Goal: Task Accomplishment & Management: Use online tool/utility

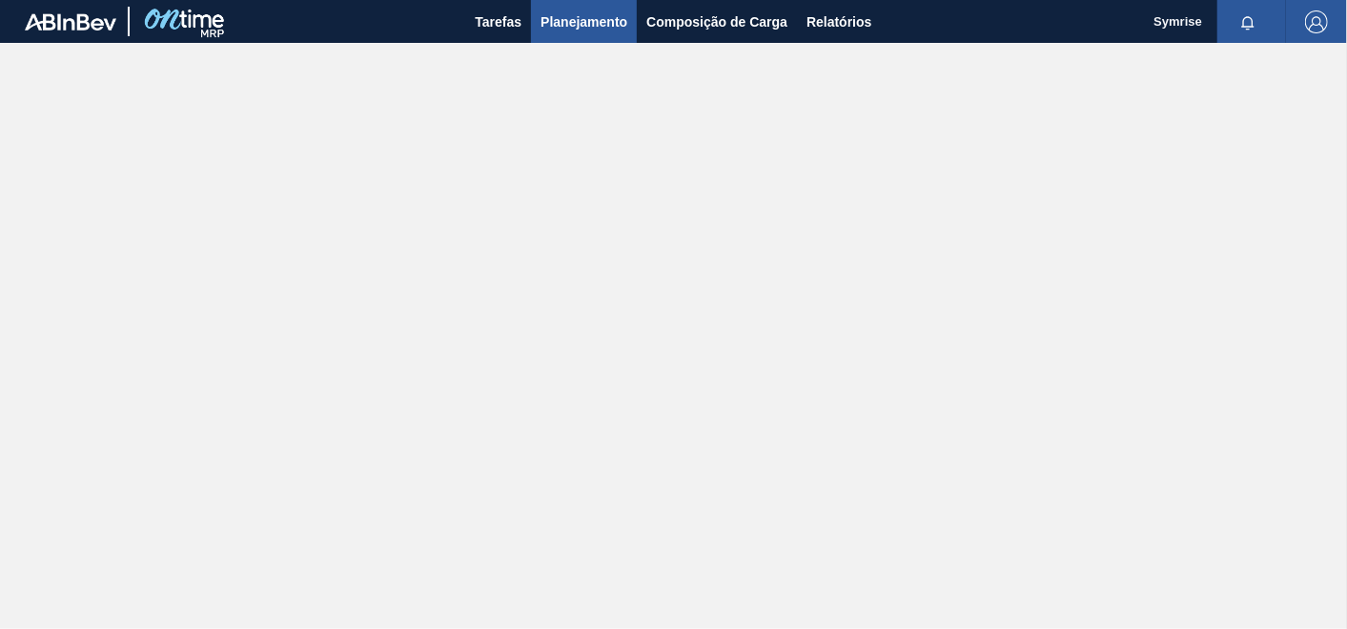
click at [604, 23] on span "Planejamento" at bounding box center [584, 21] width 87 height 23
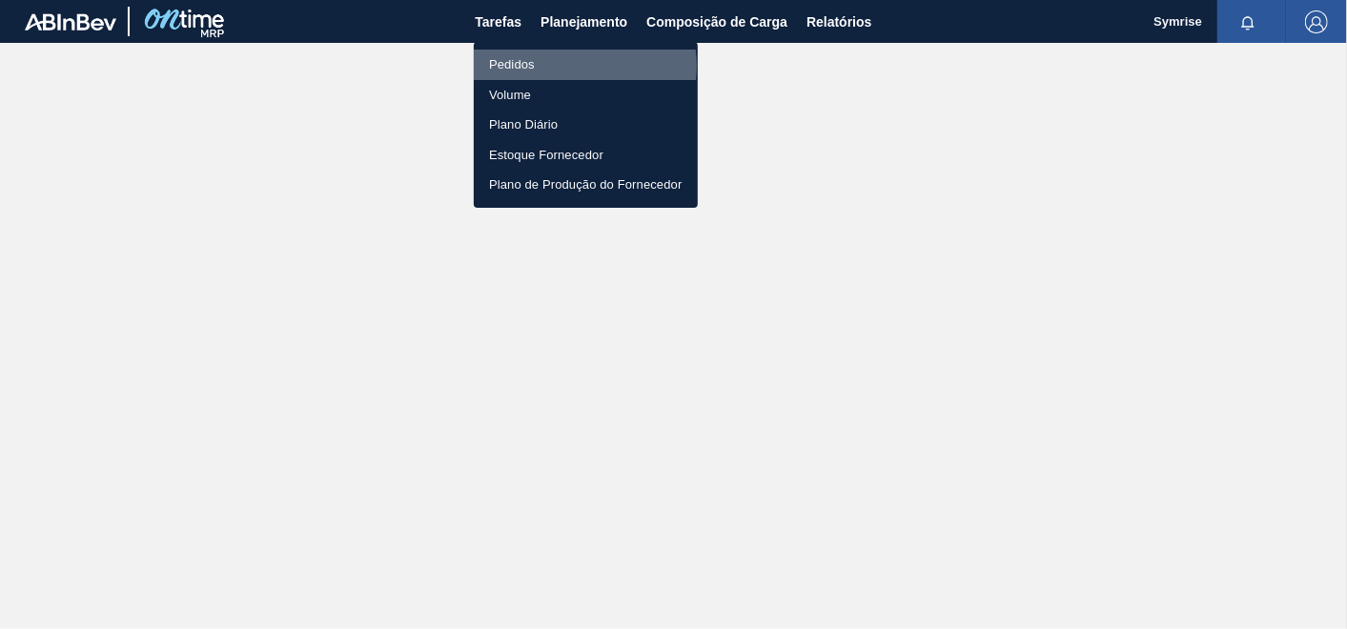
click at [568, 65] on li "Pedidos" at bounding box center [586, 65] width 224 height 31
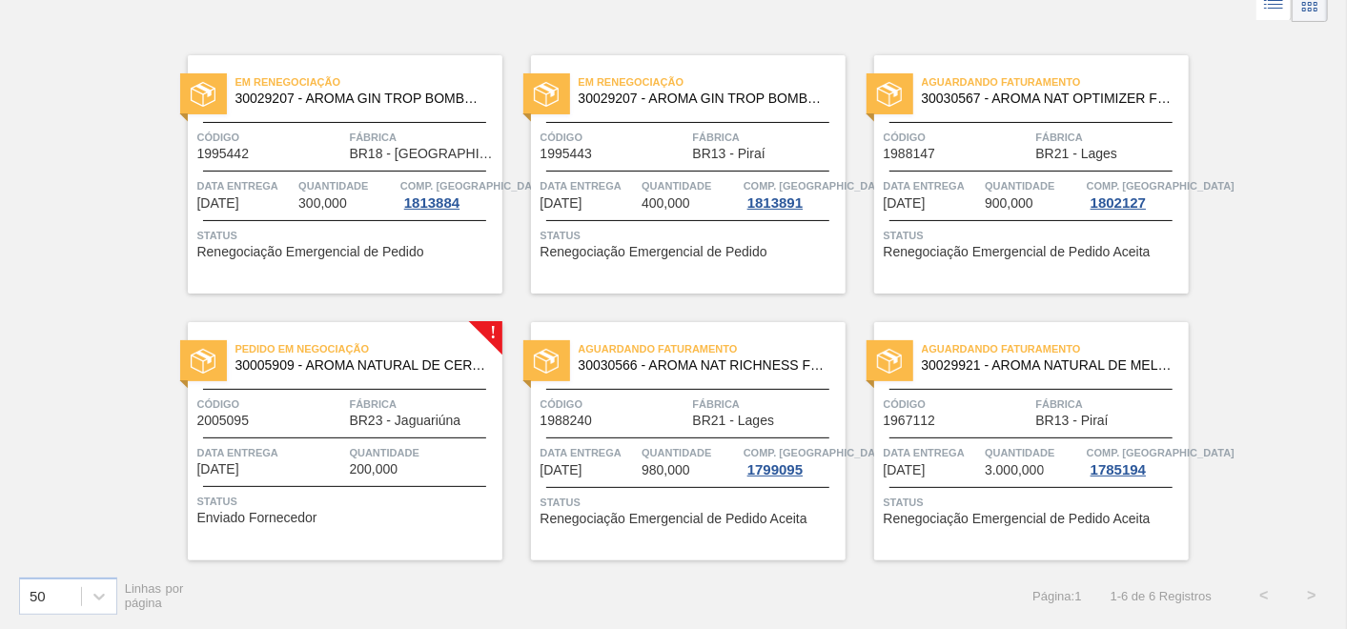
scroll to position [115, 0]
click at [320, 354] on span "Pedido em Negociação" at bounding box center [368, 347] width 267 height 19
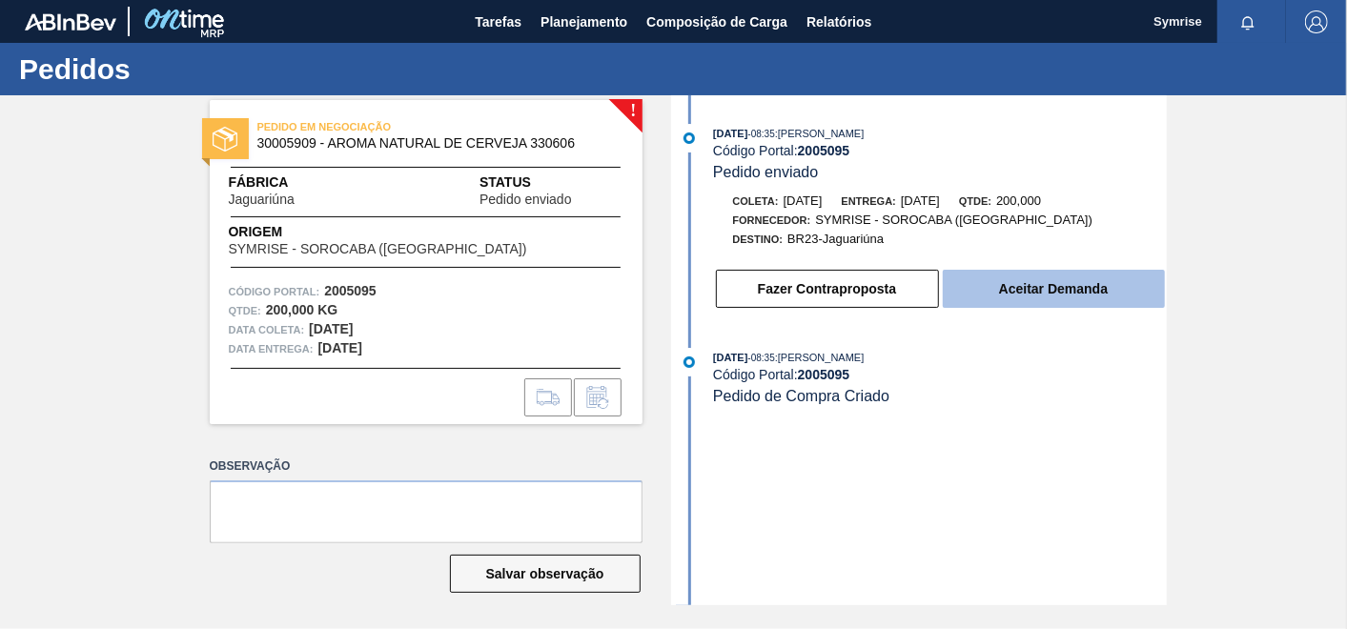
click at [999, 297] on button "Aceitar Demanda" at bounding box center [1054, 289] width 222 height 38
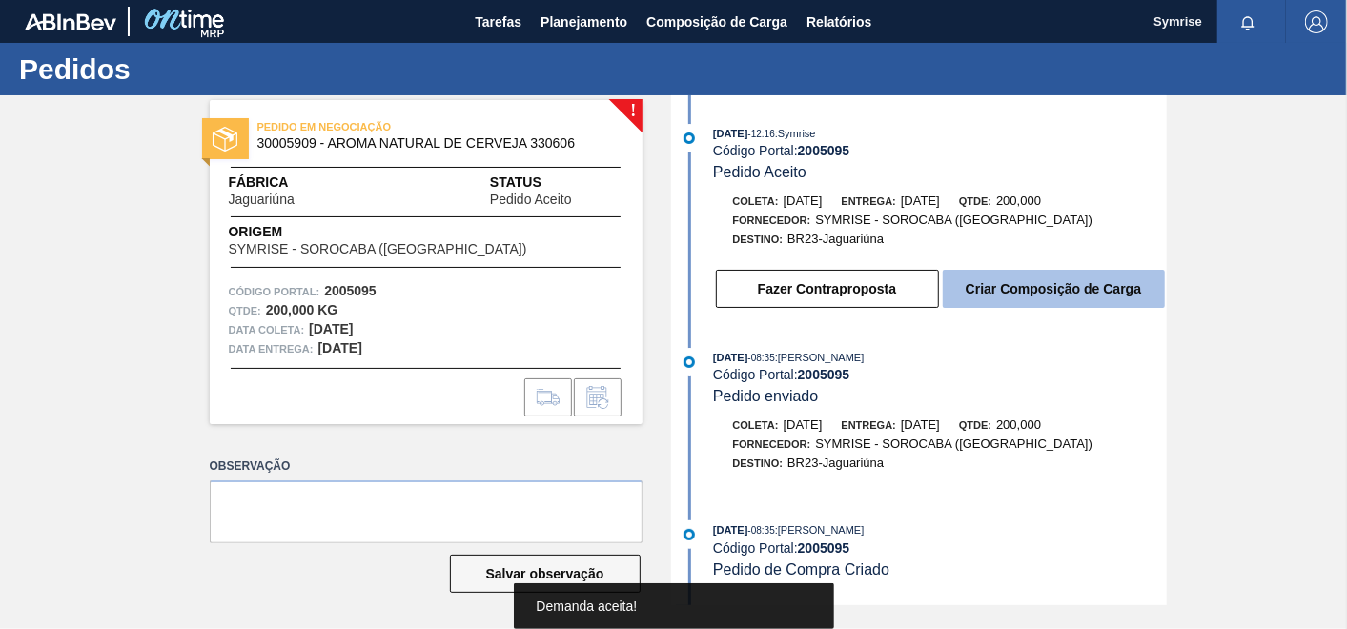
click at [1004, 293] on button "Criar Composição de Carga" at bounding box center [1054, 289] width 222 height 38
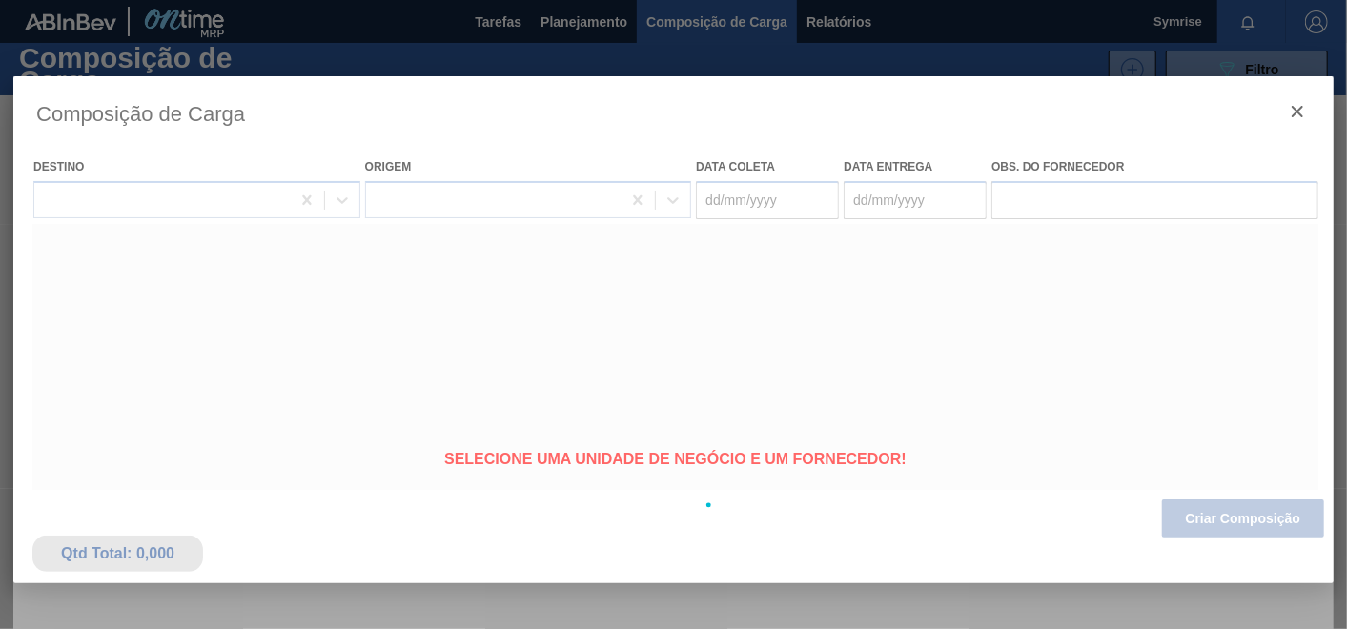
type coleta "[DATE]"
type entrega "[DATE]"
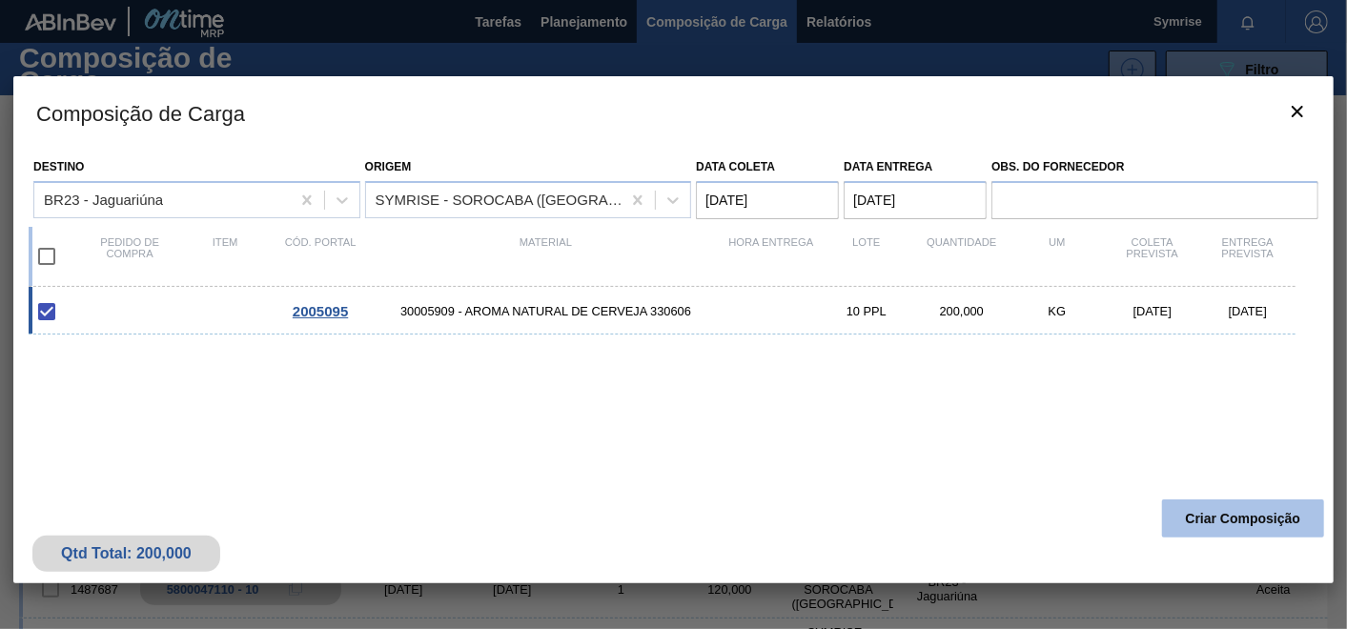
click at [1212, 520] on button "Criar Composição" at bounding box center [1243, 519] width 162 height 38
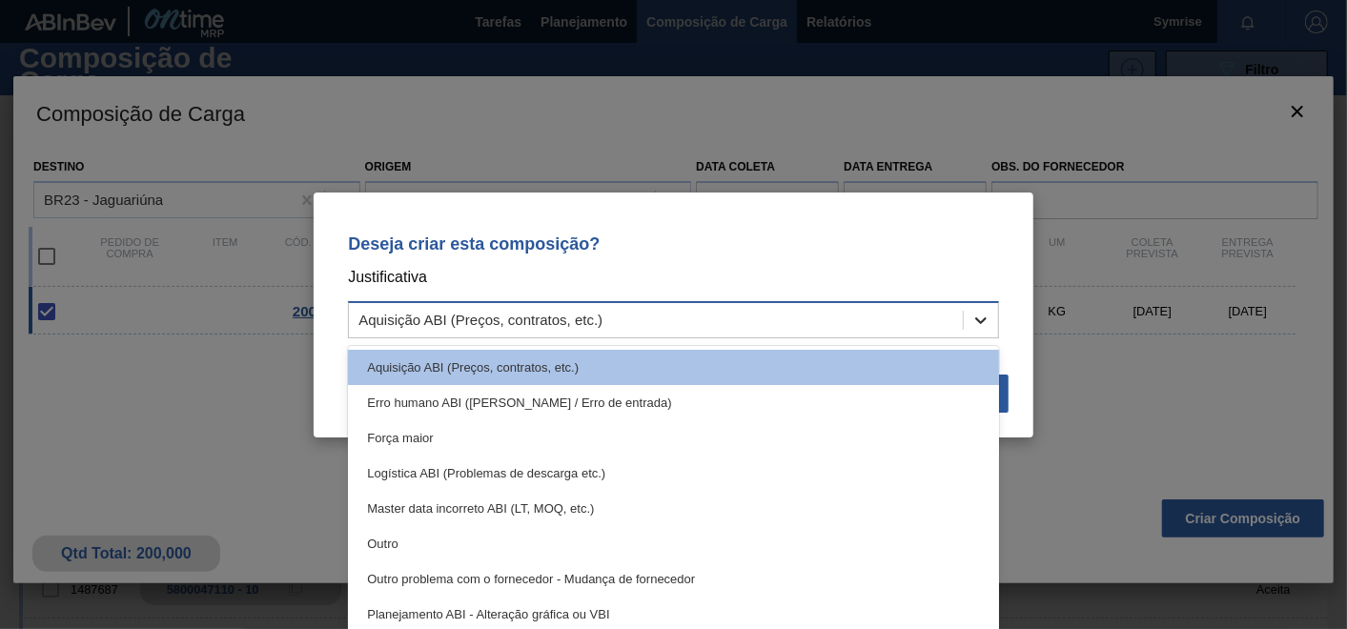
click at [974, 322] on icon at bounding box center [981, 320] width 19 height 19
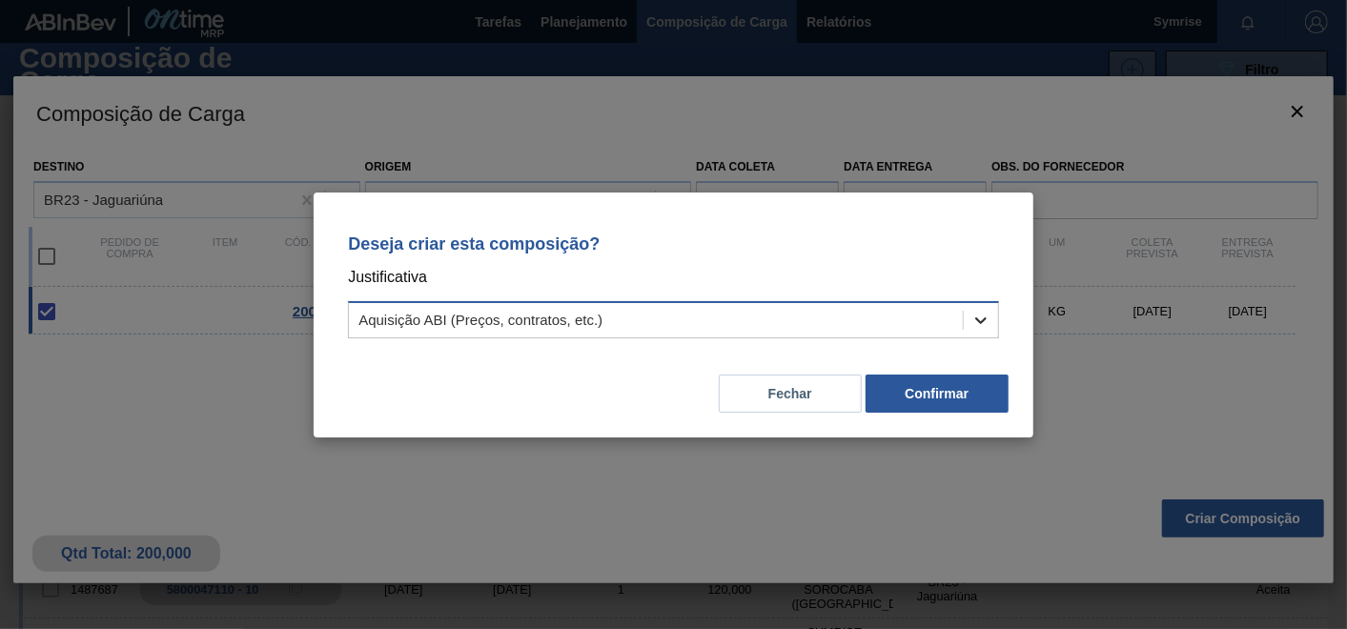
click at [974, 322] on icon at bounding box center [981, 320] width 19 height 19
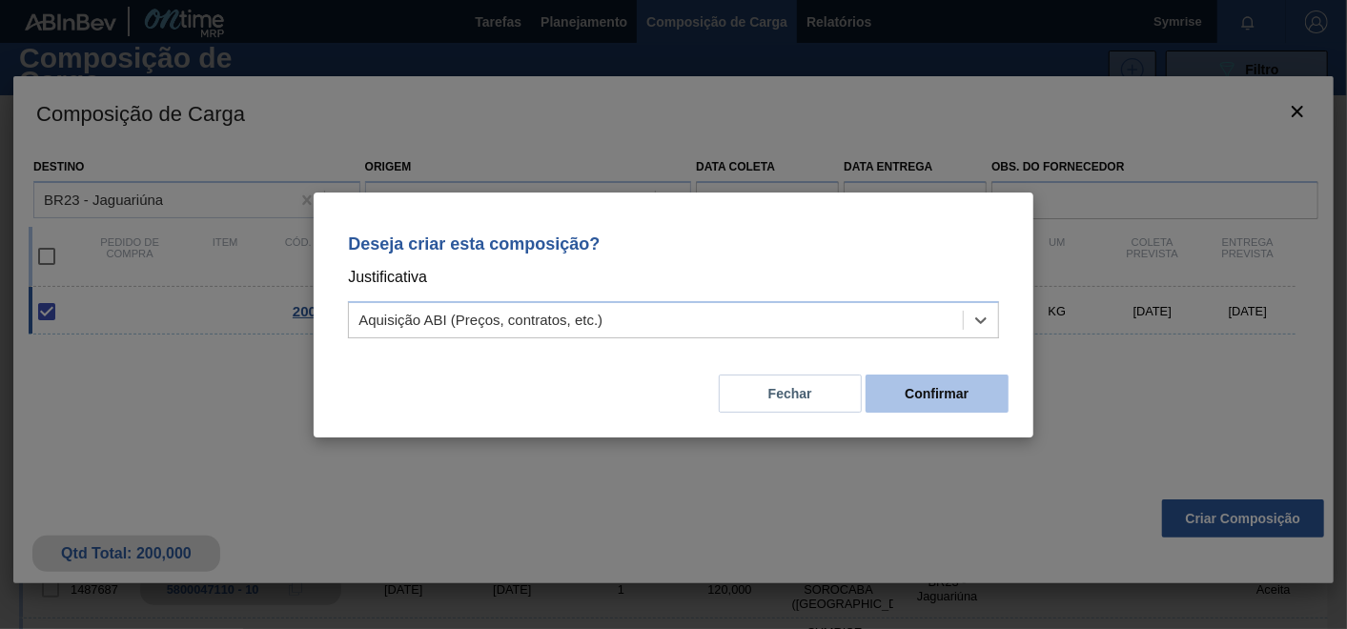
click at [933, 408] on button "Confirmar" at bounding box center [937, 394] width 143 height 38
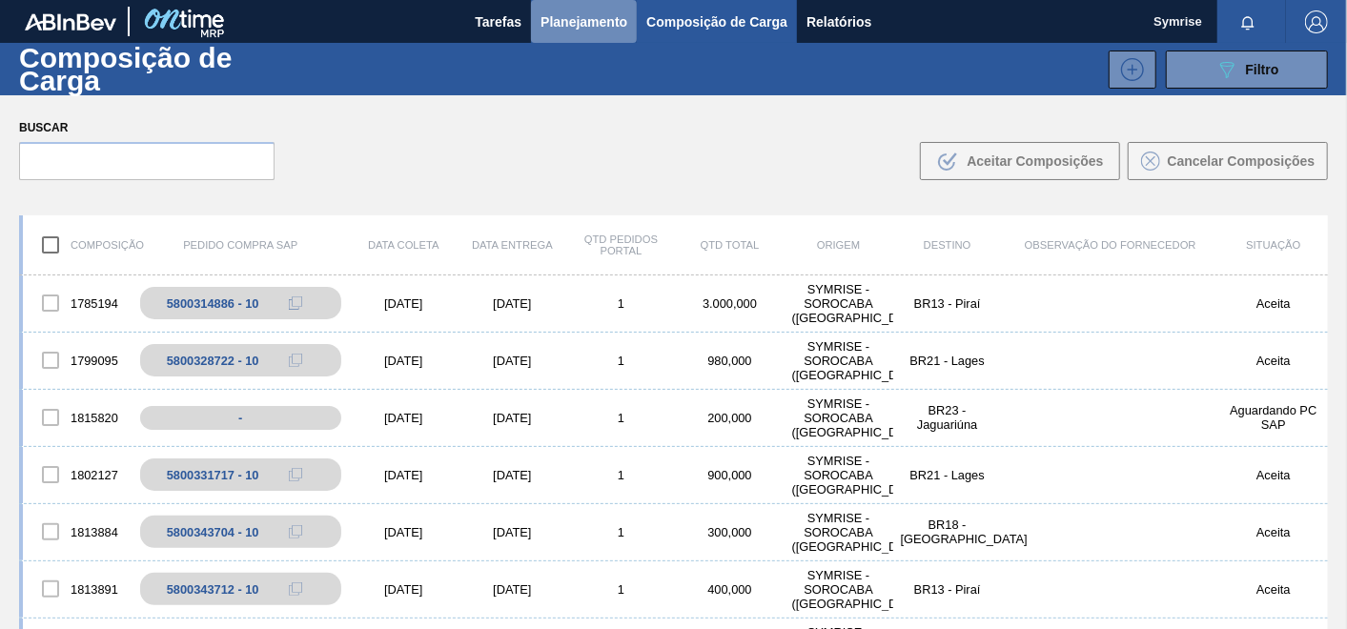
click at [583, 14] on span "Planejamento" at bounding box center [584, 21] width 87 height 23
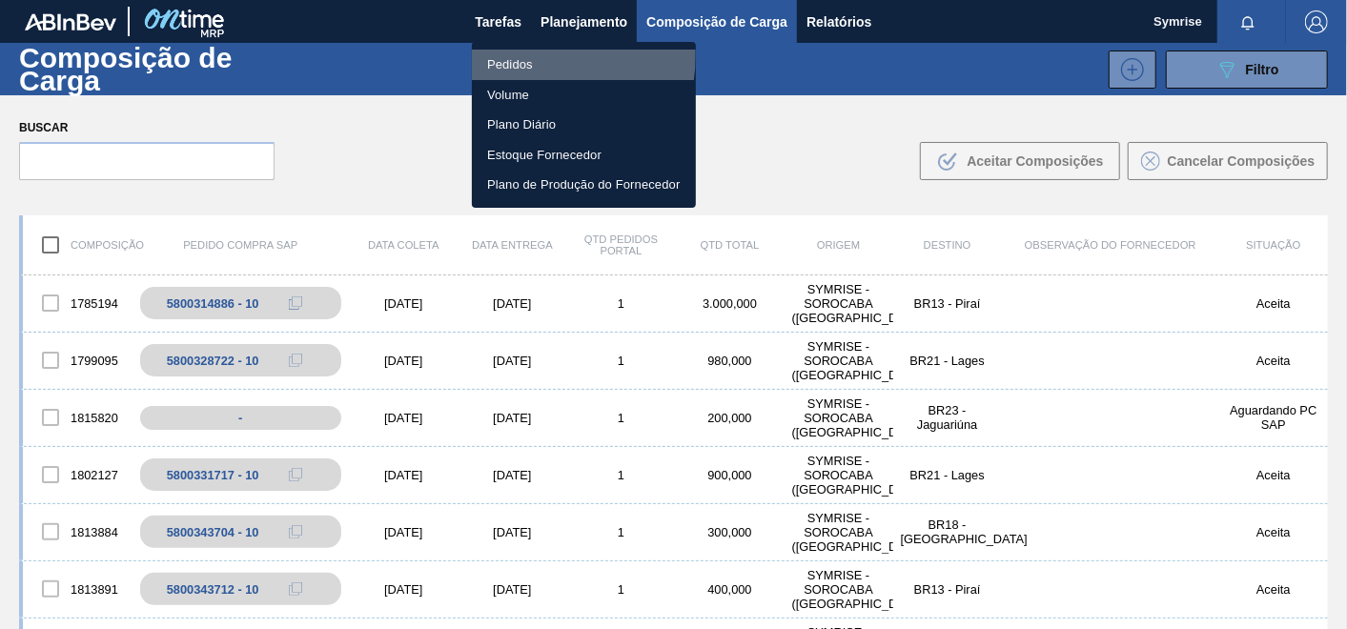
click at [534, 55] on li "Pedidos" at bounding box center [584, 65] width 224 height 31
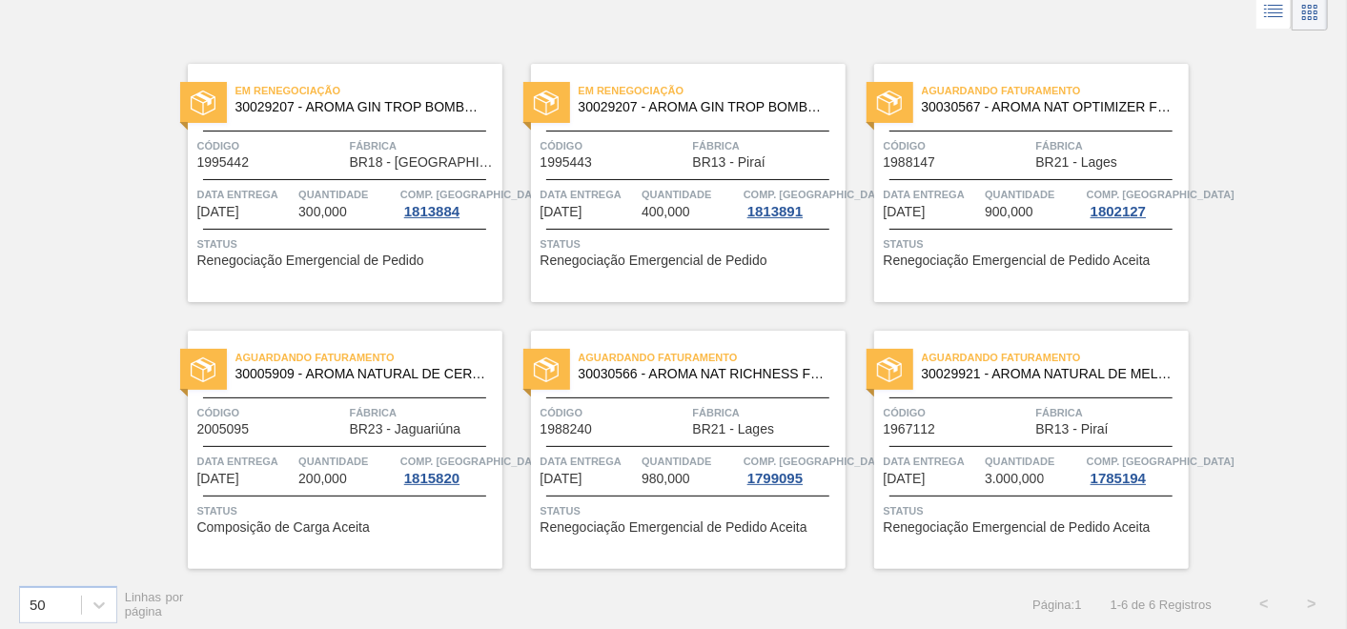
scroll to position [115, 0]
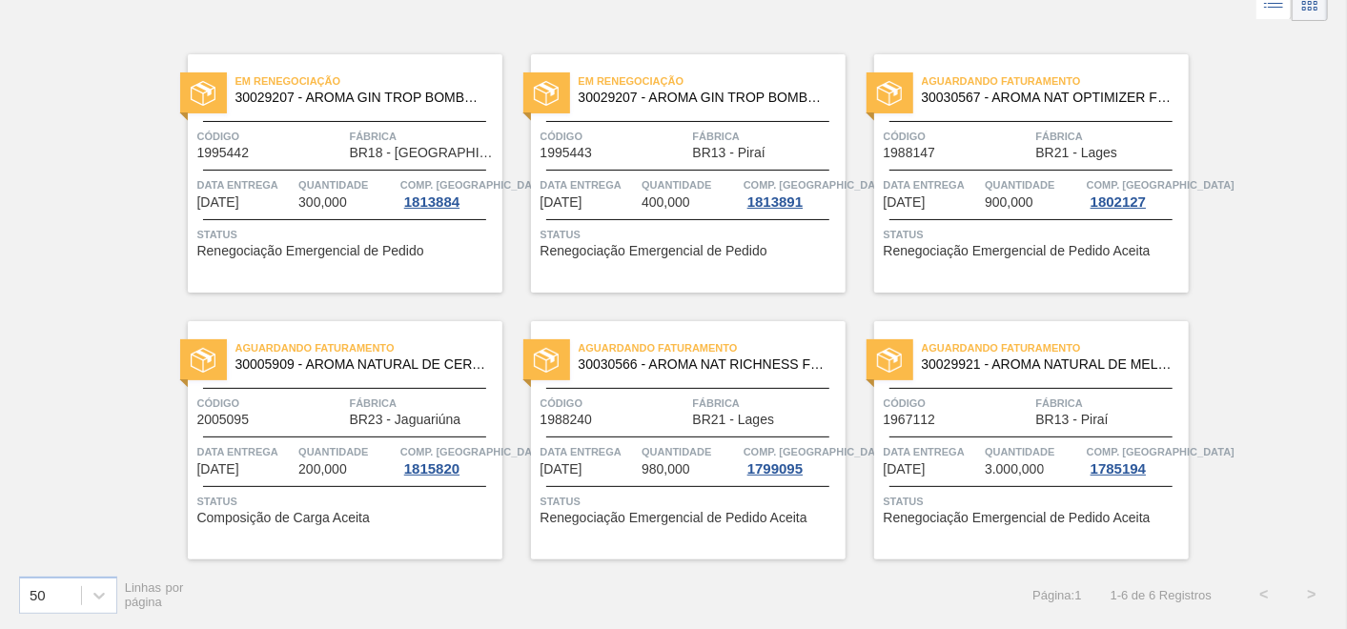
click at [385, 359] on span "30005909 - AROMA NATURAL DE CERVEJA 330606" at bounding box center [361, 365] width 252 height 14
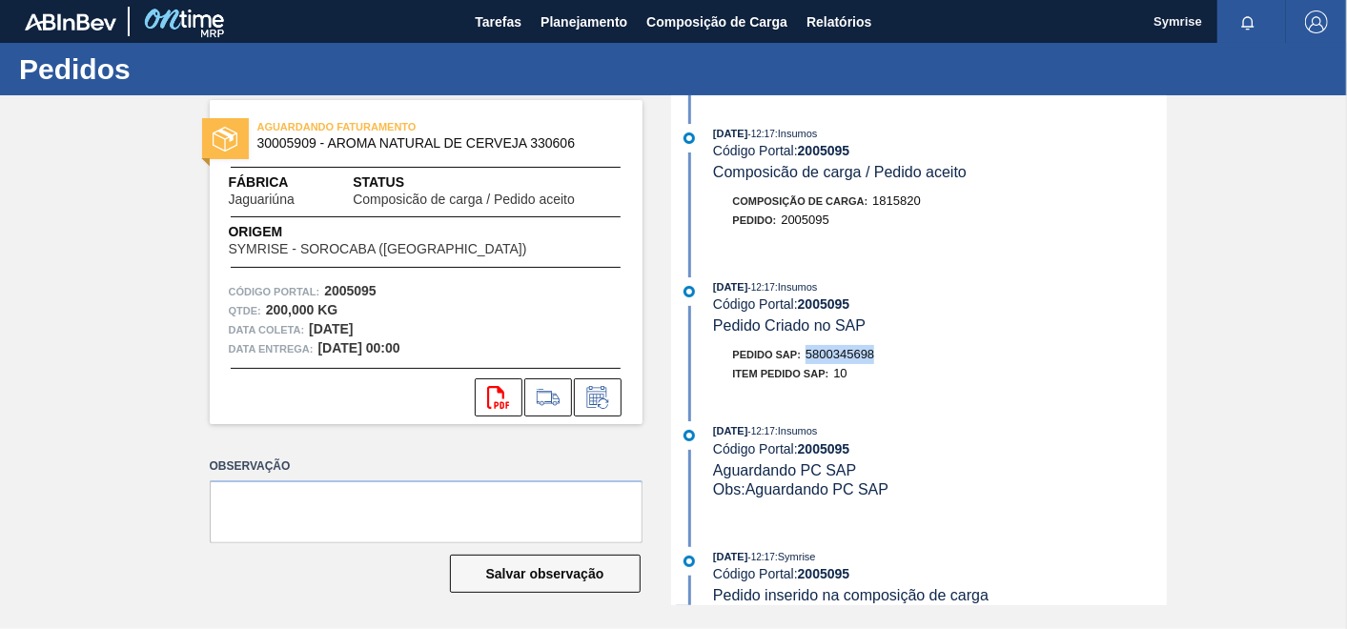
drag, startPoint x: 810, startPoint y: 360, endPoint x: 878, endPoint y: 356, distance: 67.9
click at [878, 356] on div "Pedido SAP: 5800345698" at bounding box center [940, 354] width 453 height 19
copy span "5800345698"
click at [590, 400] on icon at bounding box center [596, 399] width 14 height 11
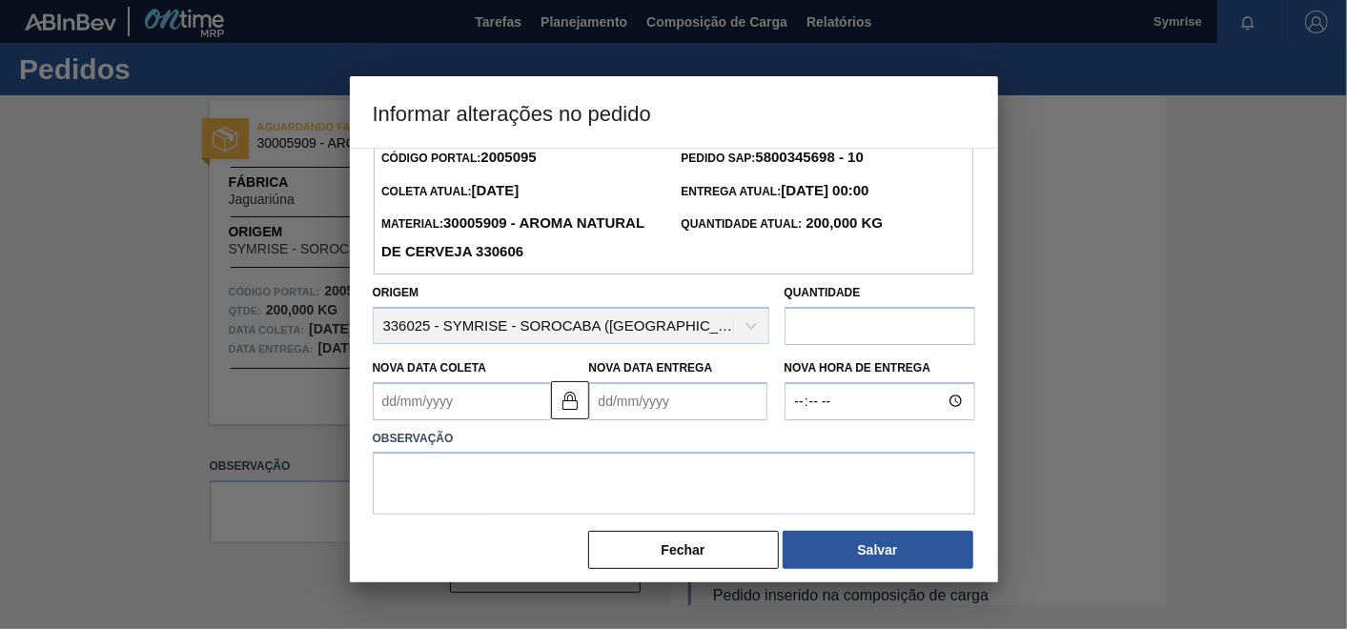
scroll to position [42, 0]
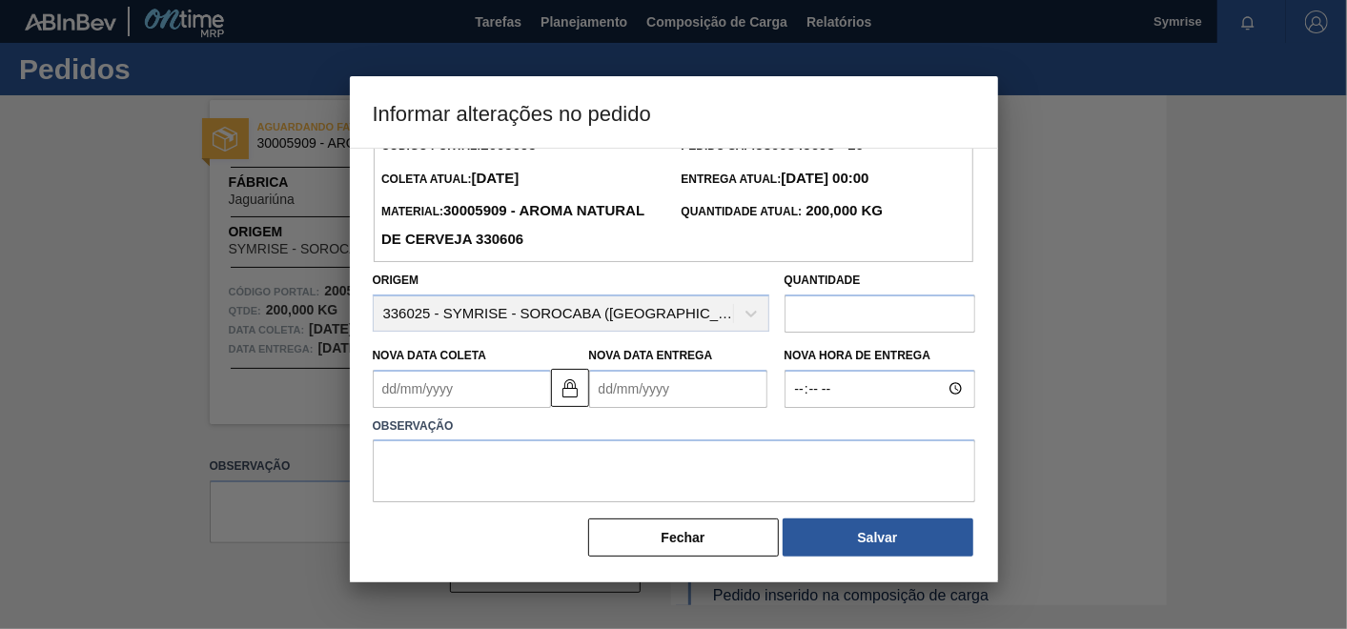
click at [477, 389] on Coleta "Nova Data Coleta" at bounding box center [462, 389] width 178 height 38
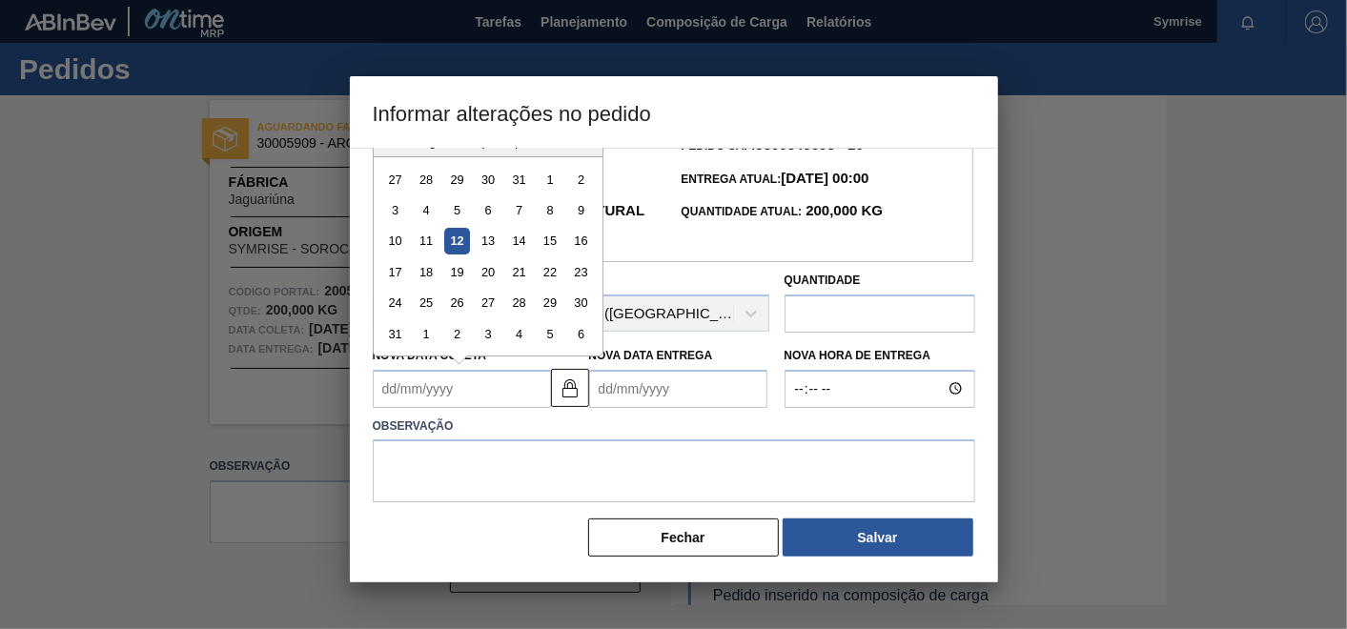
drag, startPoint x: 472, startPoint y: 404, endPoint x: 493, endPoint y: 408, distance: 21.3
click at [473, 404] on Coleta "Nova Data Coleta" at bounding box center [462, 389] width 178 height 38
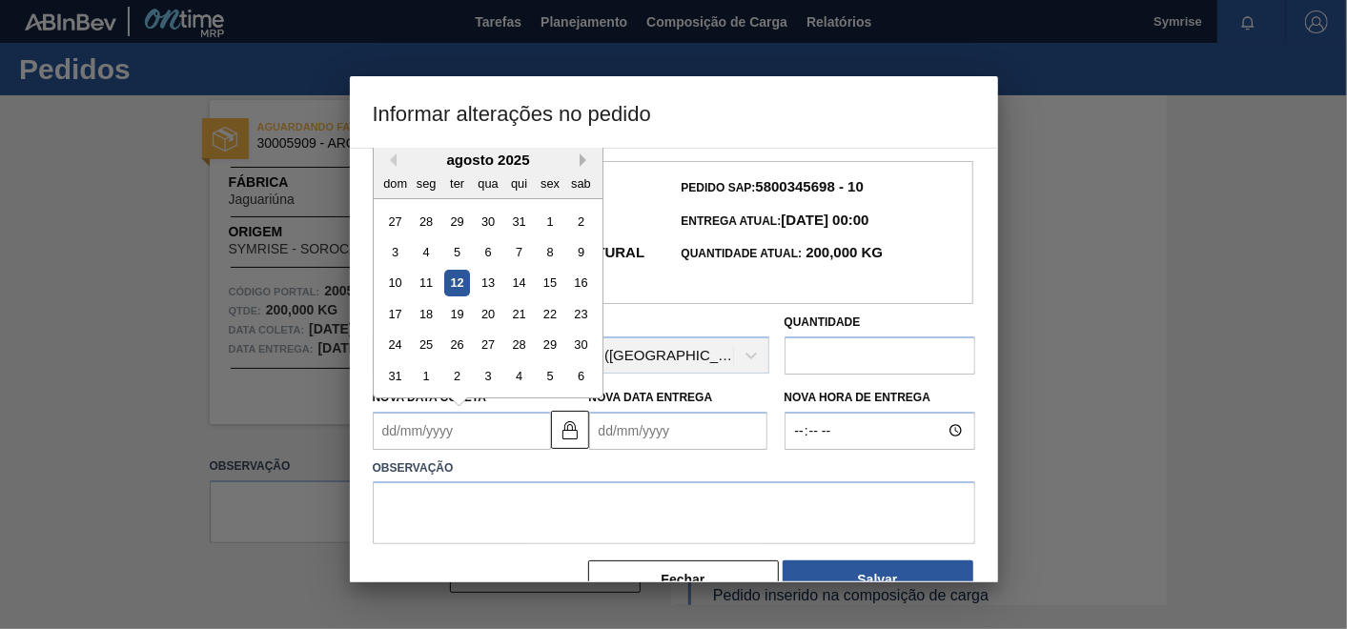
click at [581, 156] on button "Next Month" at bounding box center [586, 159] width 13 height 13
click at [550, 251] on div "12" at bounding box center [550, 252] width 26 height 26
type Coleta "[DATE]"
type Entrega "[DATE]"
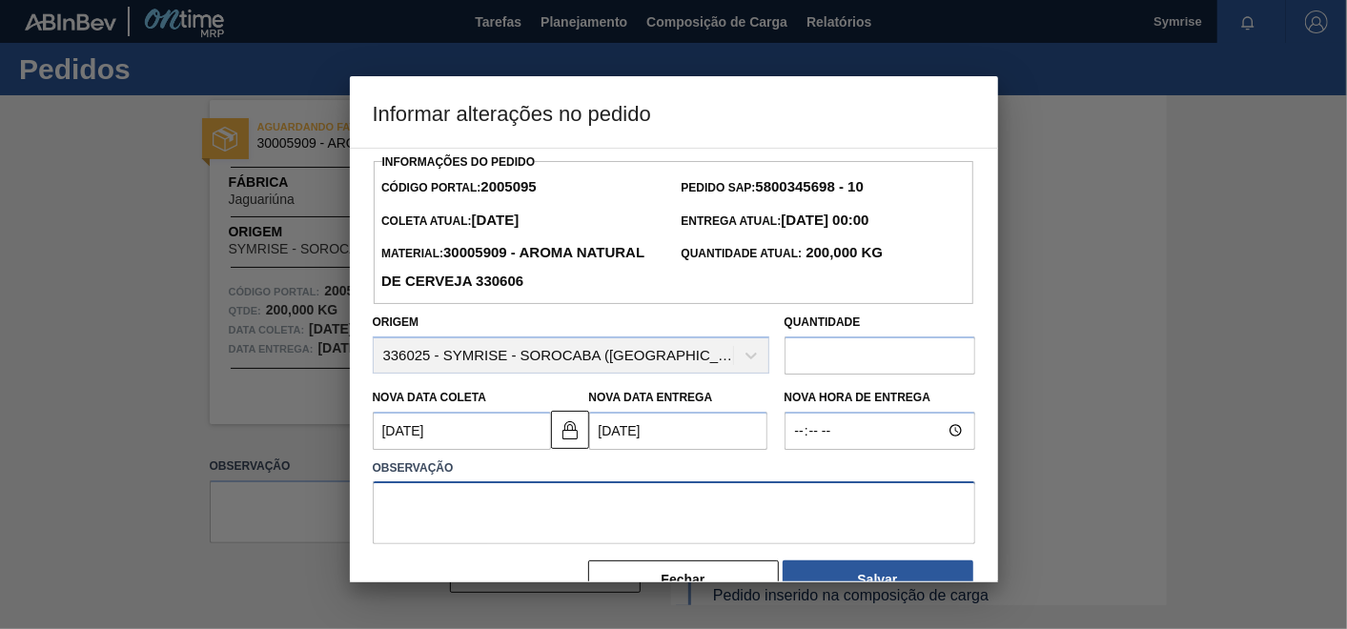
click at [686, 500] on textarea at bounding box center [674, 512] width 603 height 63
type textarea "ajuste de lead time"
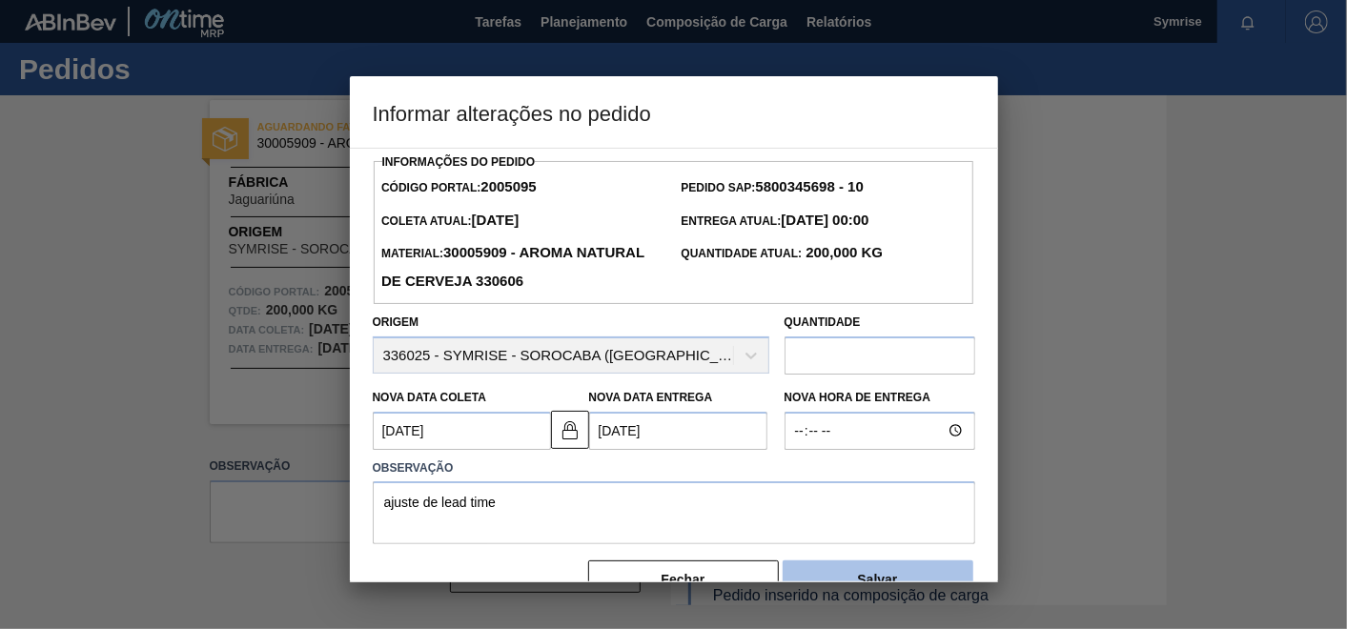
click at [866, 565] on button "Salvar" at bounding box center [878, 580] width 191 height 38
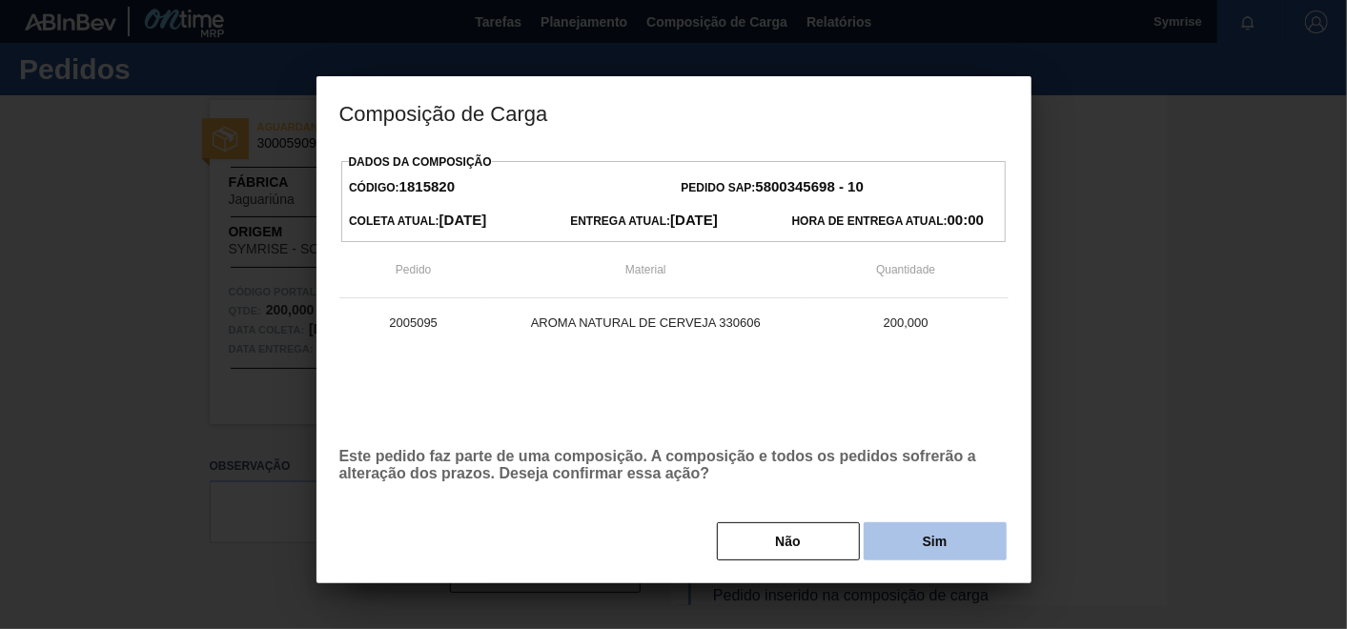
click at [928, 551] on button "Sim" at bounding box center [935, 541] width 143 height 38
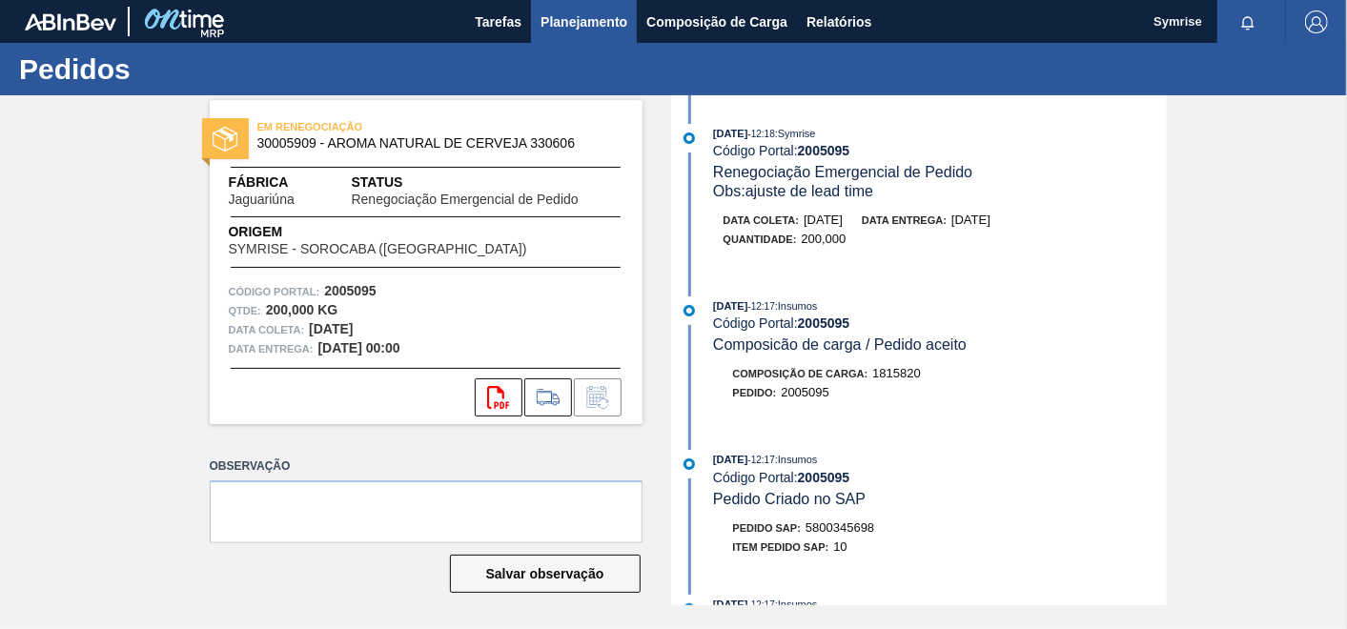
click at [590, 21] on span "Planejamento" at bounding box center [584, 21] width 87 height 23
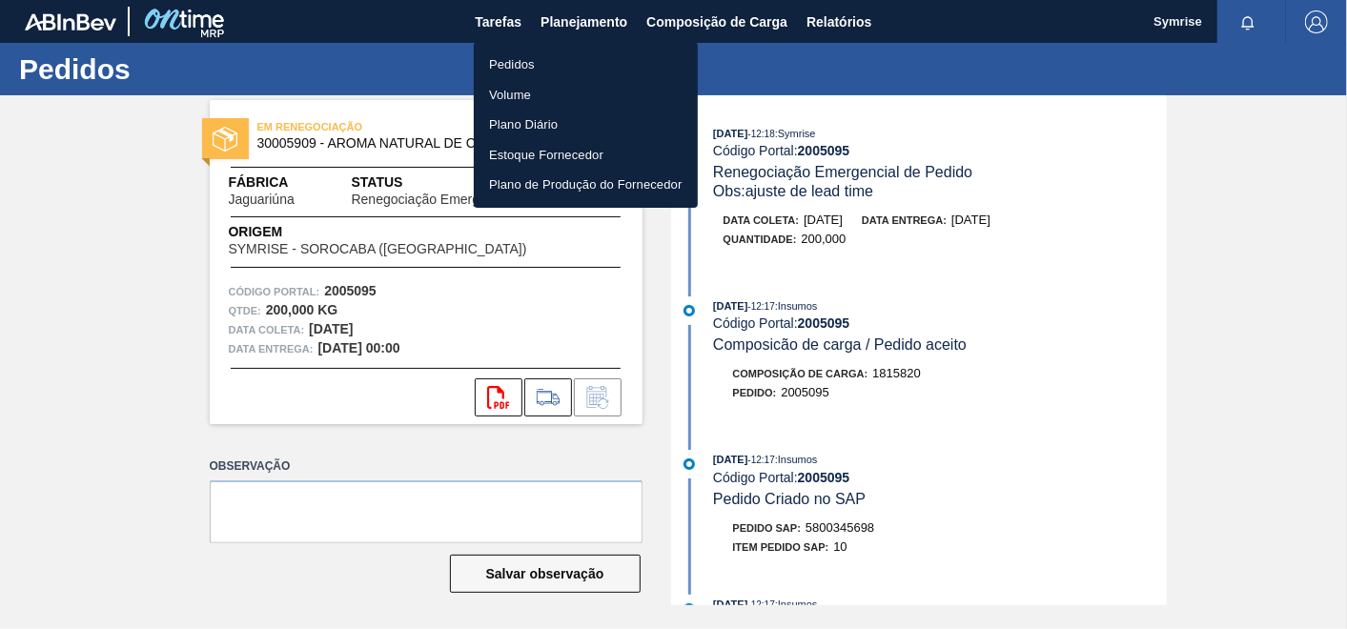
click at [513, 59] on li "Pedidos" at bounding box center [586, 65] width 224 height 31
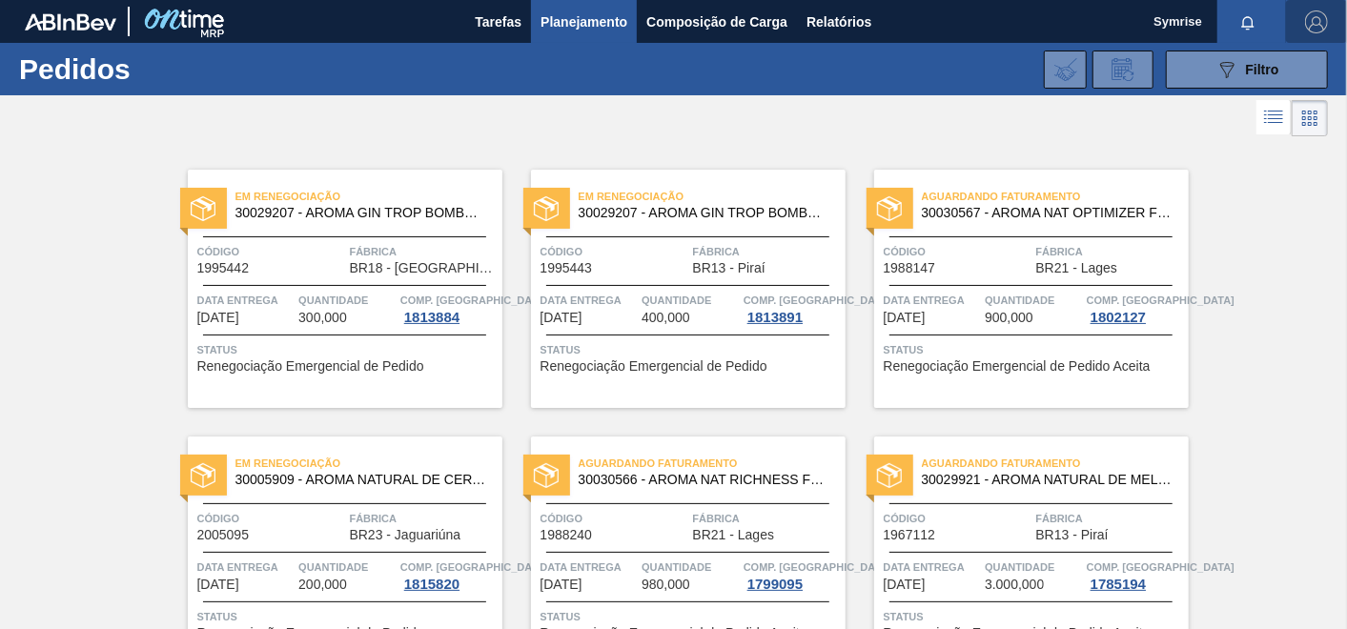
click at [1212, 26] on img "button" at bounding box center [1316, 21] width 23 height 23
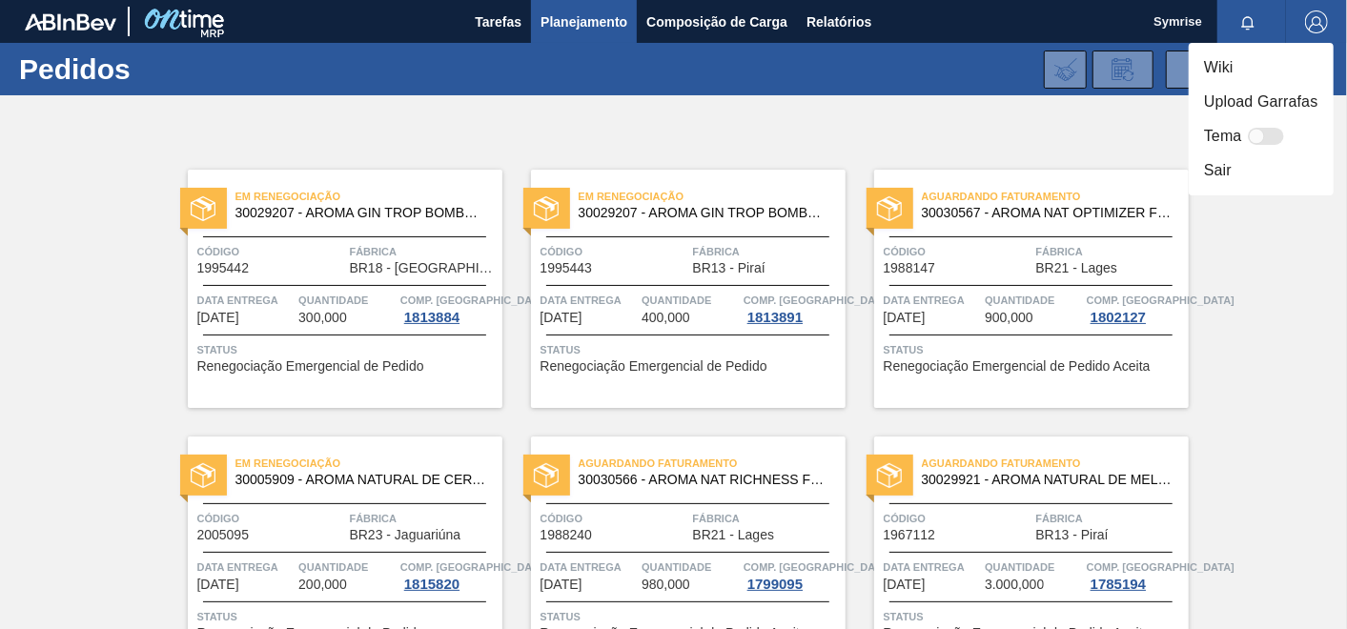
click at [1209, 164] on li "Sair" at bounding box center [1261, 170] width 145 height 34
